Goal: Task Accomplishment & Management: Use online tool/utility

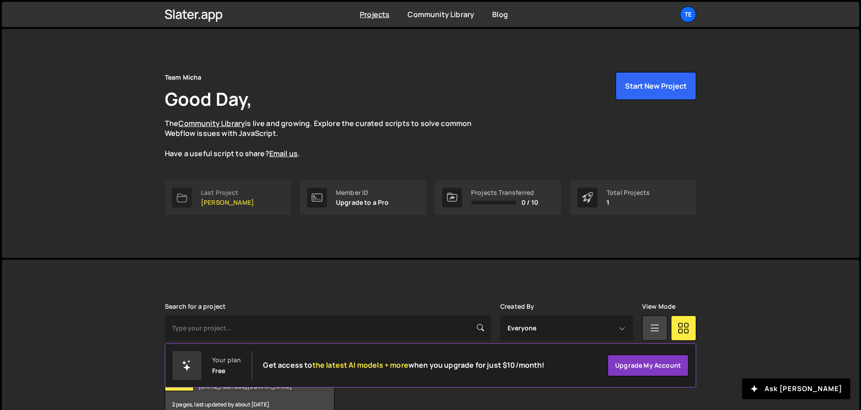
click at [234, 185] on link "Last Project [PERSON_NAME]" at bounding box center [228, 197] width 126 height 34
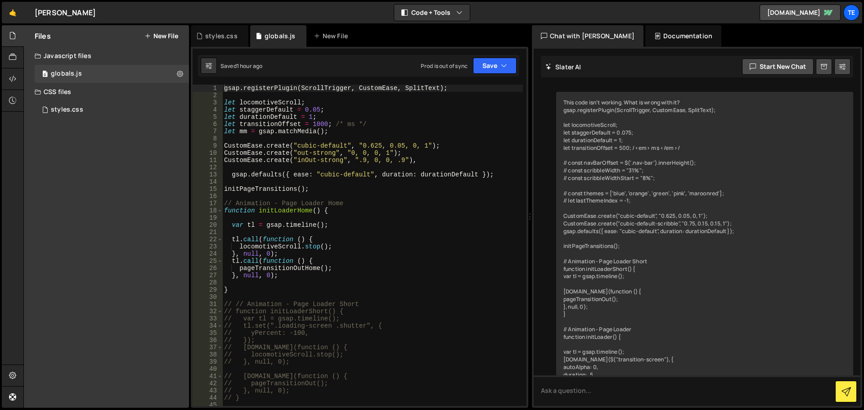
scroll to position [5223, 0]
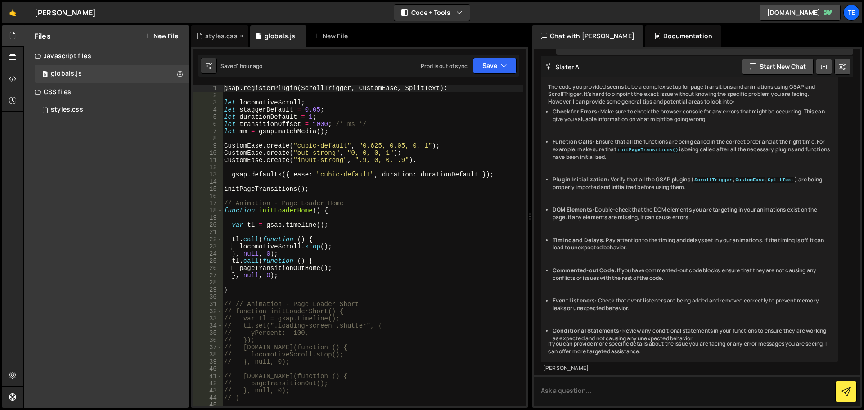
click at [207, 35] on div "styles.css" at bounding box center [221, 36] width 32 height 9
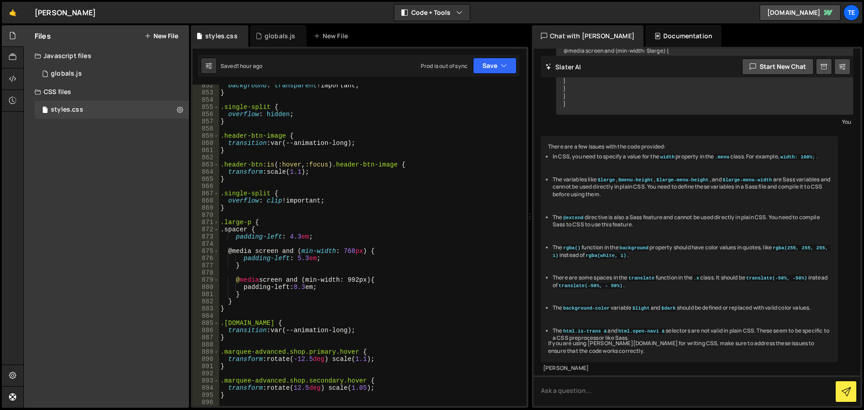
scroll to position [6534, 0]
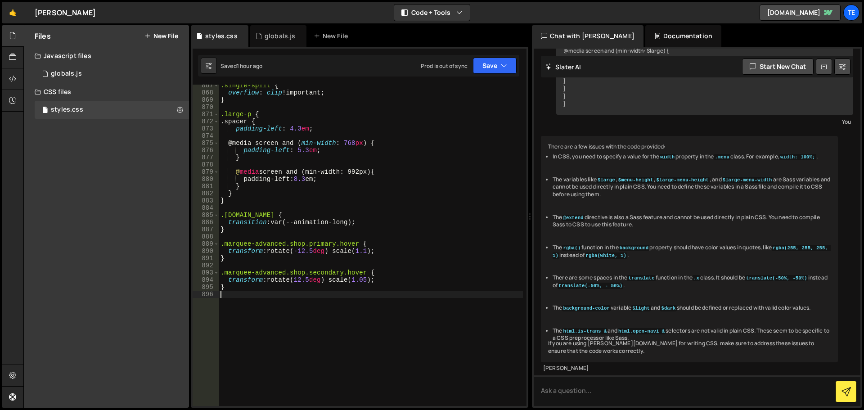
click at [379, 345] on div ".single-split { overflow : clip !important ; } .large-p { .spacer { padding-lef…" at bounding box center [371, 250] width 304 height 336
paste textarea "}"
type textarea "}"
click at [355, 349] on div ".single-split { overflow : clip !important ; } .large-p { .spacer { padding-lef…" at bounding box center [371, 250] width 304 height 336
